Goal: Check status: Check status

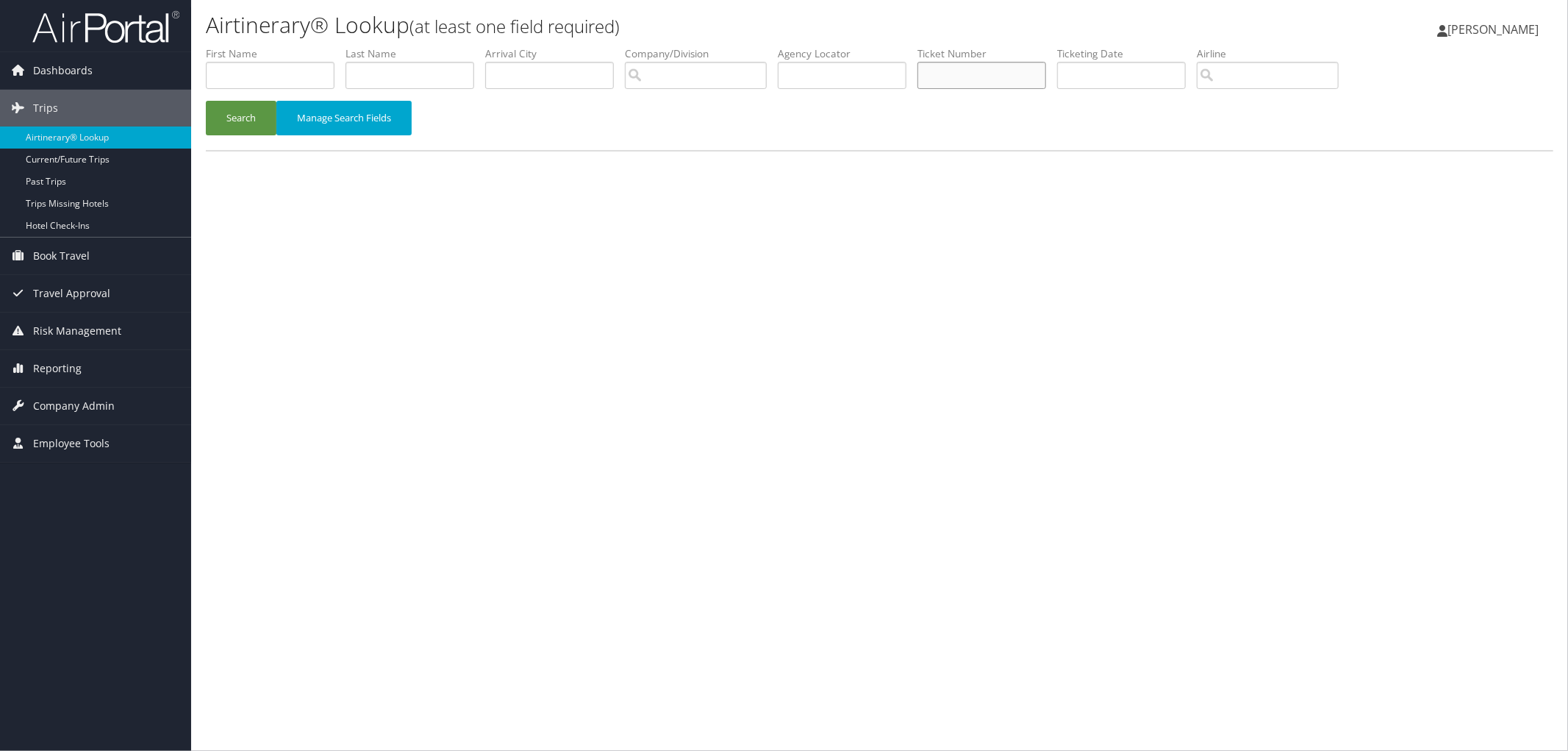
click at [1009, 74] on input "text" at bounding box center [982, 75] width 129 height 27
paste input "8900897397051."
click at [233, 115] on button "Search" at bounding box center [241, 118] width 71 height 35
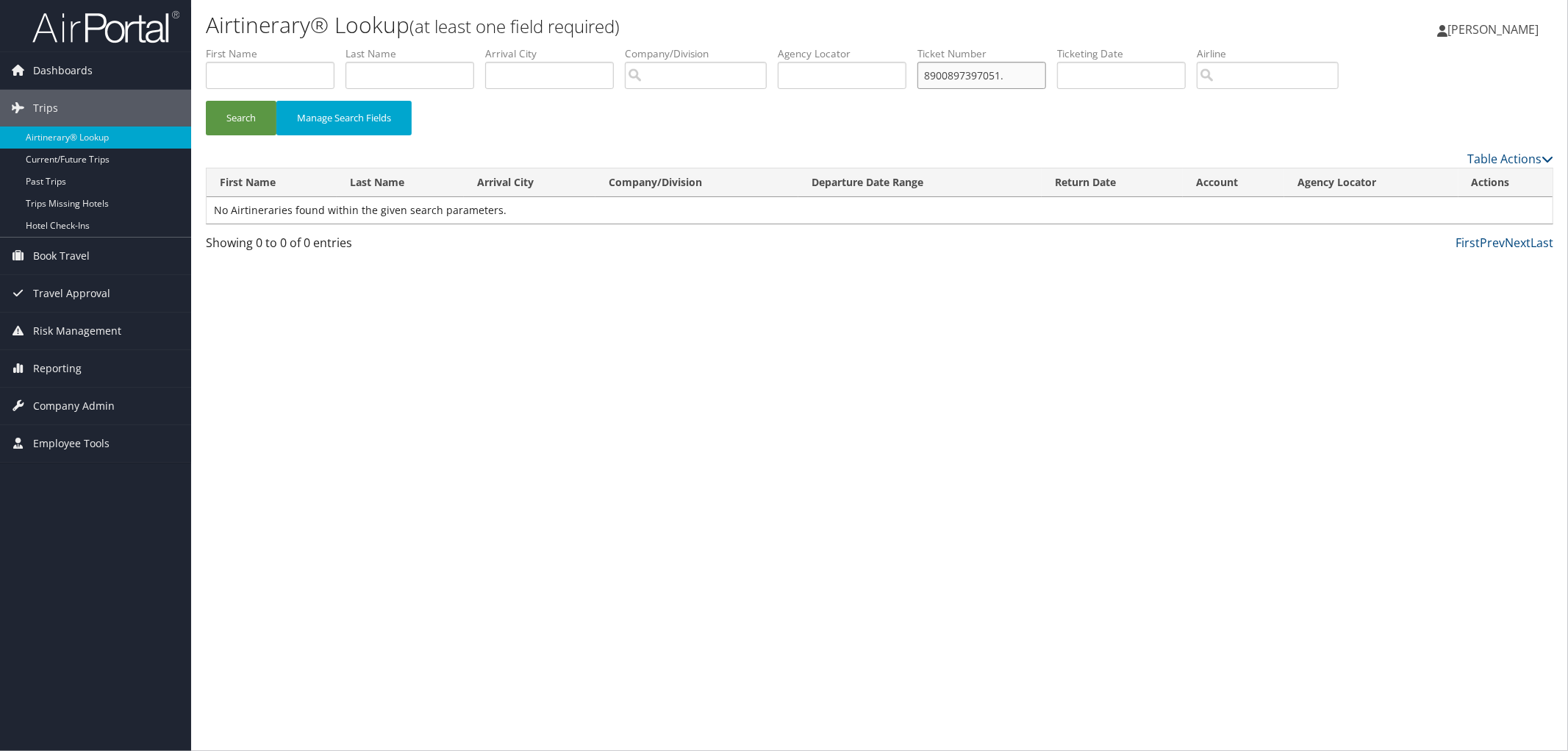
click at [1046, 68] on input "8900897397051." at bounding box center [982, 75] width 129 height 27
type input "8900897397051"
click at [206, 101] on button "Search" at bounding box center [241, 118] width 71 height 35
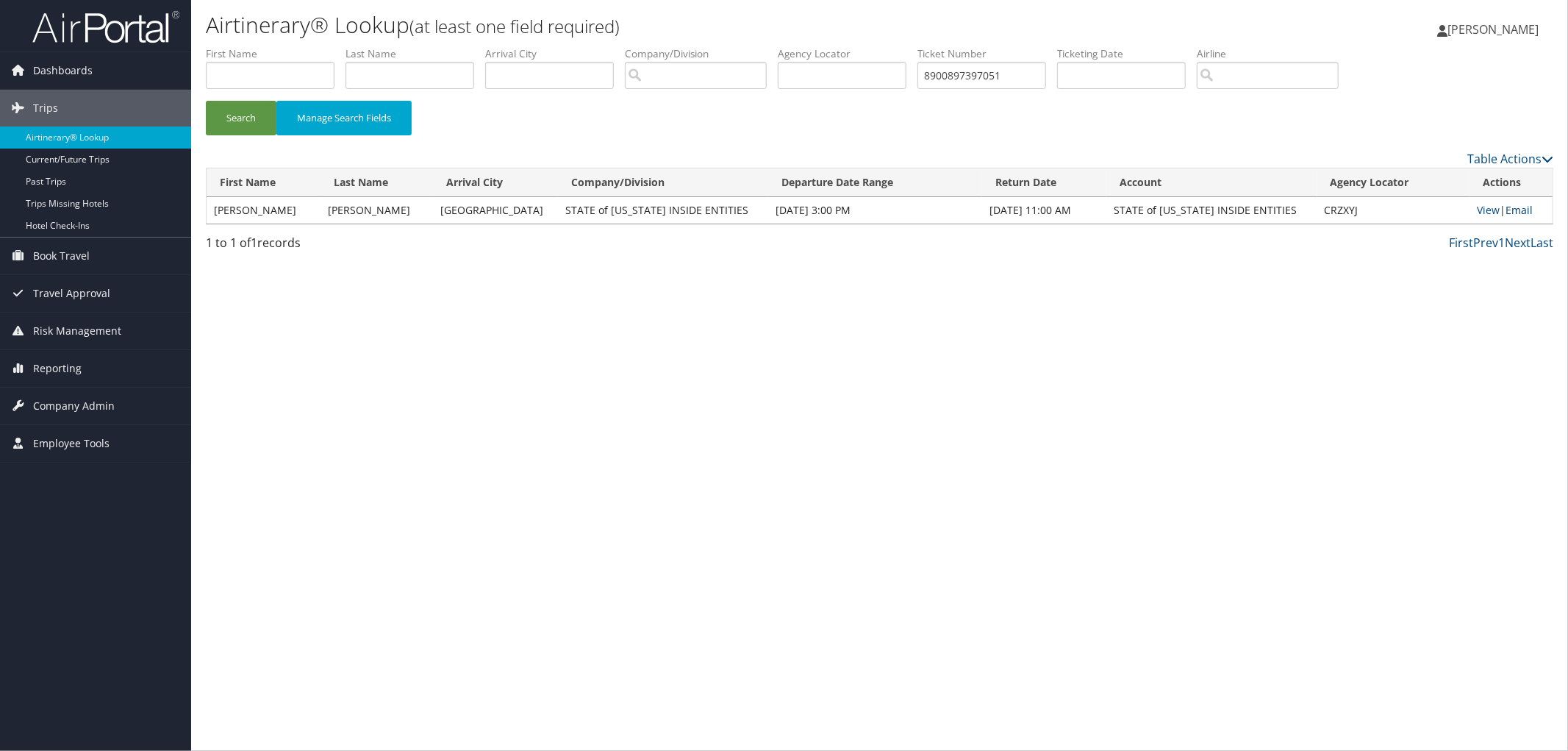
click at [1523, 207] on link "Email" at bounding box center [1519, 210] width 27 height 14
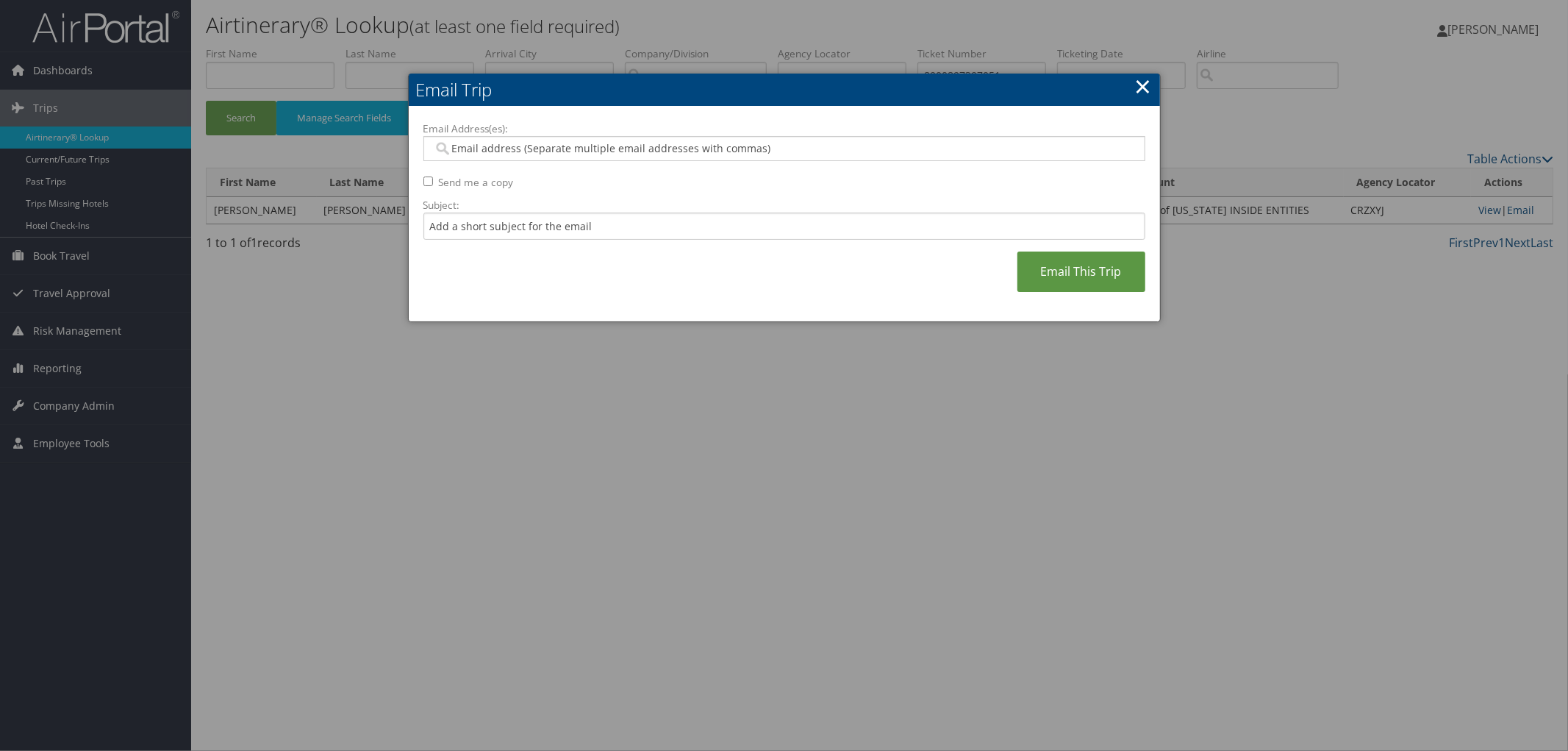
click at [452, 148] on input "Email Address(es):" at bounding box center [784, 148] width 702 height 14
paste input "[EMAIL_ADDRESS][US_STATE][DOMAIN_NAME]"
type input "[EMAIL_ADDRESS][US_STATE][DOMAIN_NAME]"
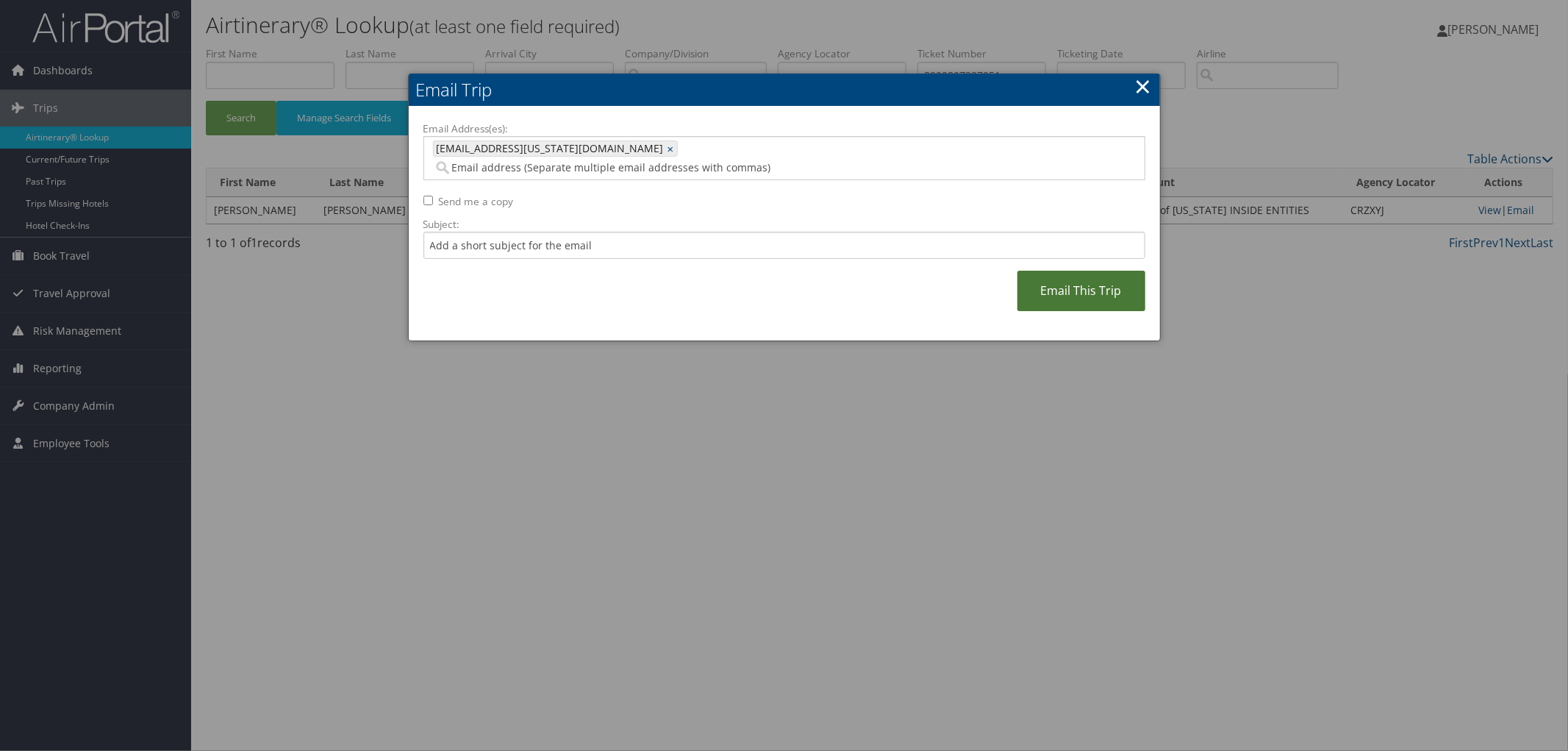
click at [1076, 277] on link "Email This Trip" at bounding box center [1082, 291] width 128 height 40
